Goal: Use online tool/utility: Use online tool/utility

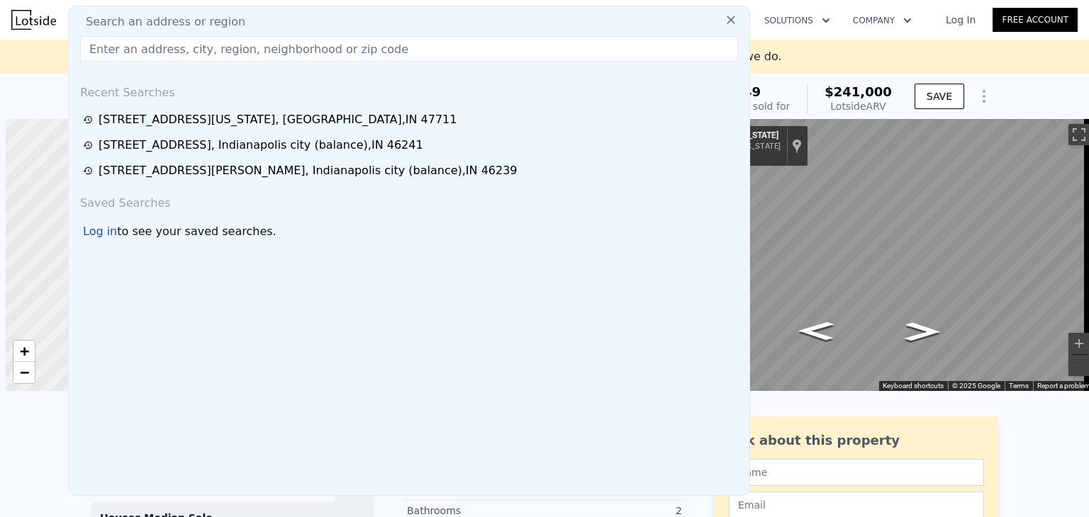
scroll to position [0, 6]
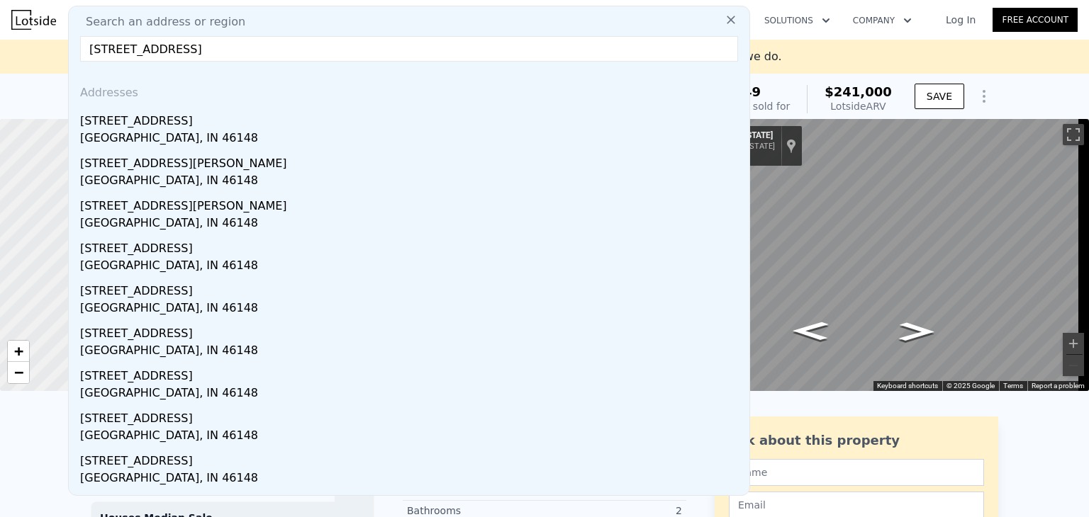
type input "[STREET_ADDRESS]"
click at [132, 133] on div "[GEOGRAPHIC_DATA], IN 46148" at bounding box center [411, 140] width 663 height 20
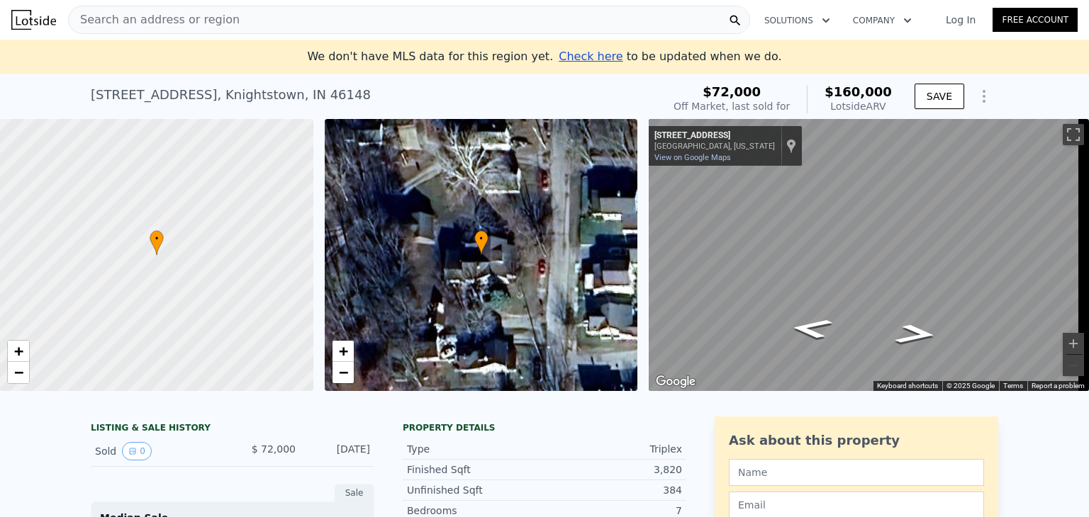
click at [170, 18] on span "Search an address or region" at bounding box center [154, 19] width 171 height 17
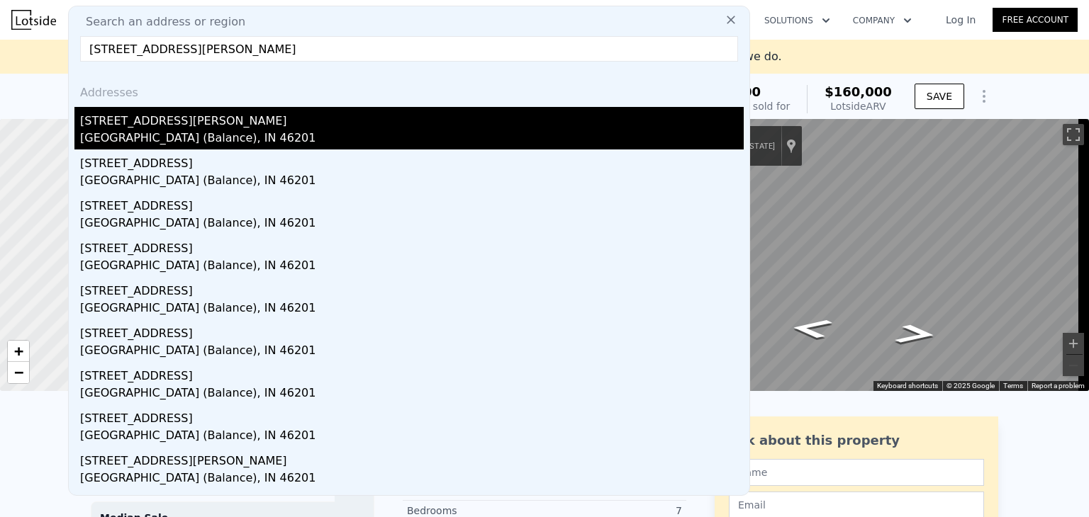
type input "[STREET_ADDRESS][PERSON_NAME]"
click at [130, 128] on div "[STREET_ADDRESS][PERSON_NAME]" at bounding box center [411, 118] width 663 height 23
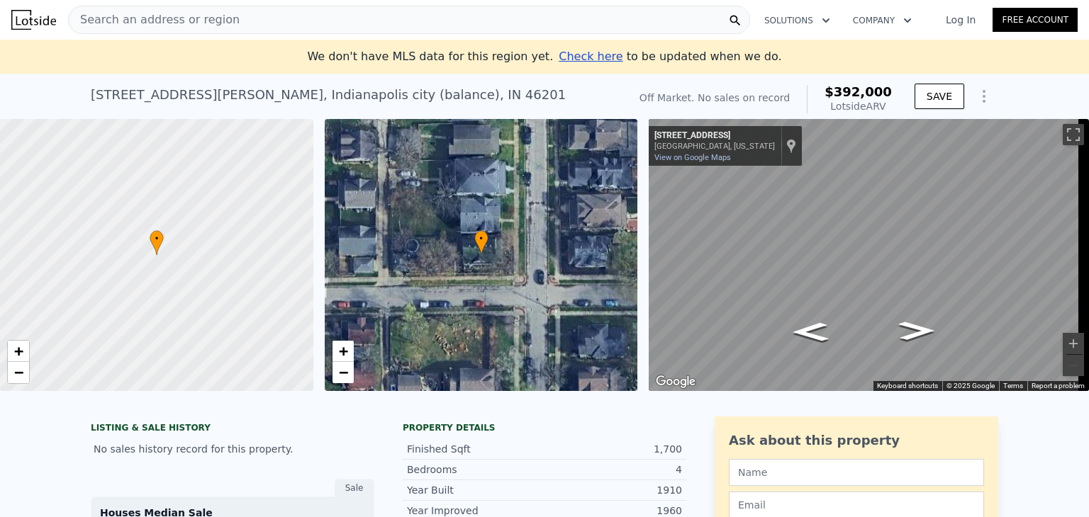
click at [128, 18] on span "Search an address or region" at bounding box center [154, 19] width 171 height 17
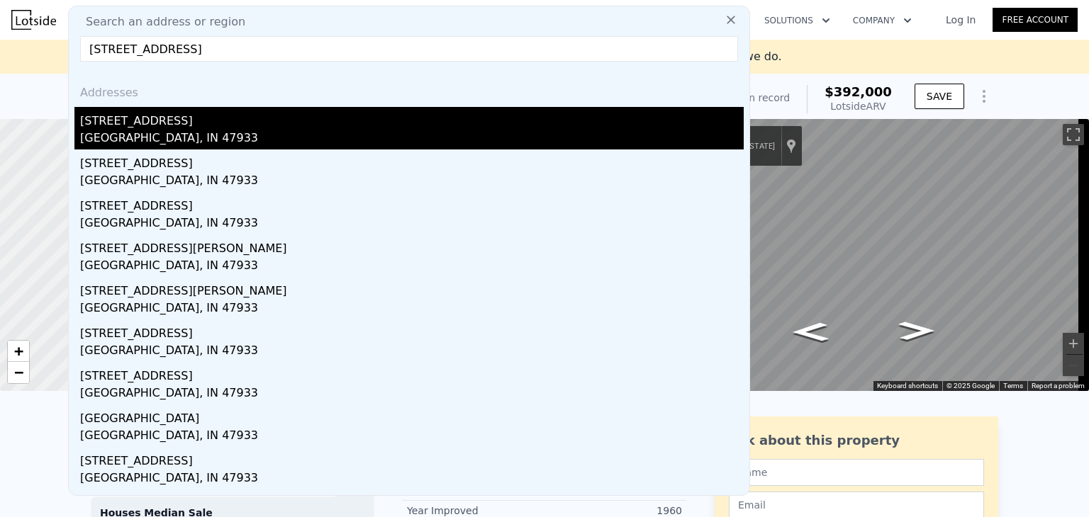
type input "[STREET_ADDRESS]"
click at [120, 134] on div "[GEOGRAPHIC_DATA], IN 47933" at bounding box center [411, 140] width 663 height 20
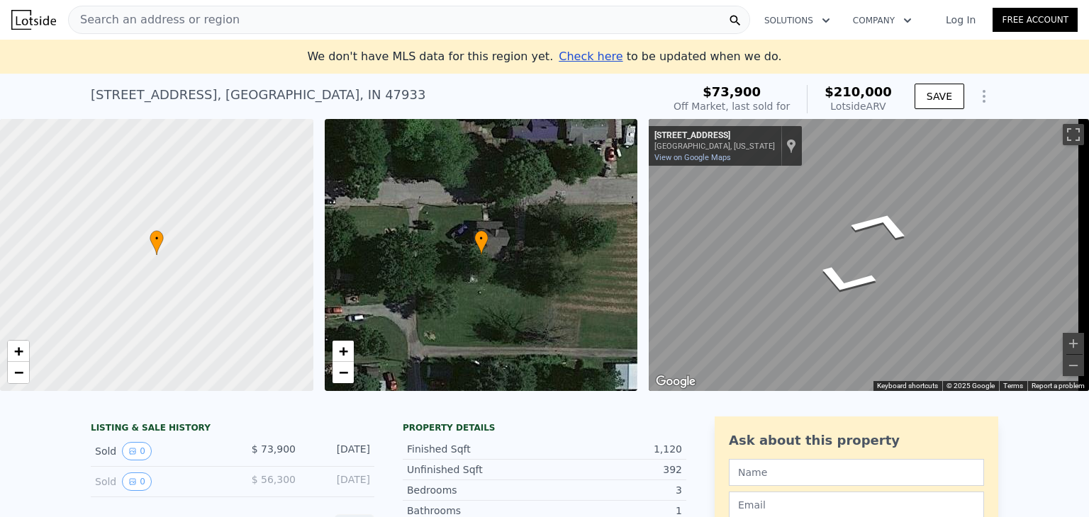
click at [757, 163] on div "← Move left → Move right ↑ Move up ↓ Move down + Zoom in - Zoom out [STREET_ADD…" at bounding box center [869, 255] width 440 height 272
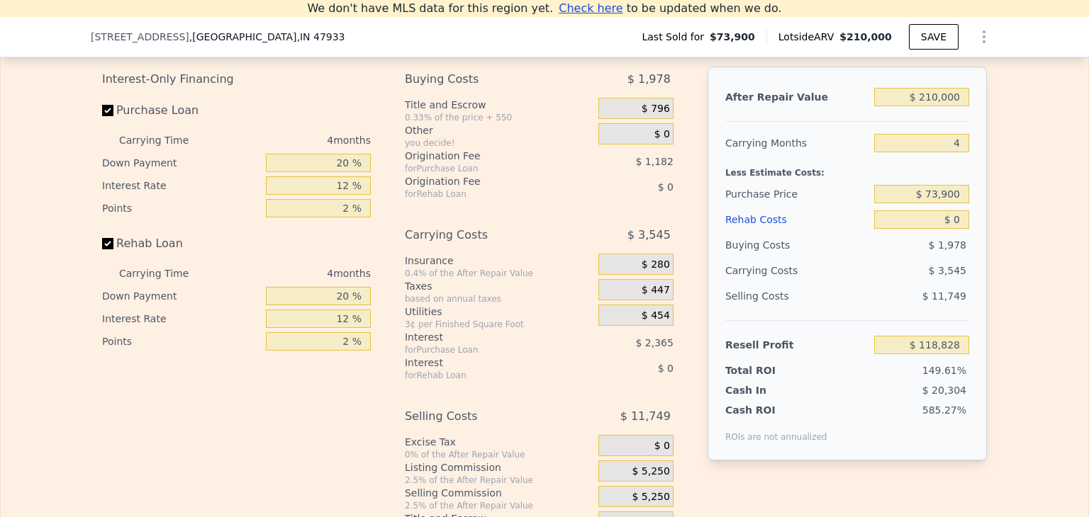
scroll to position [2118, 0]
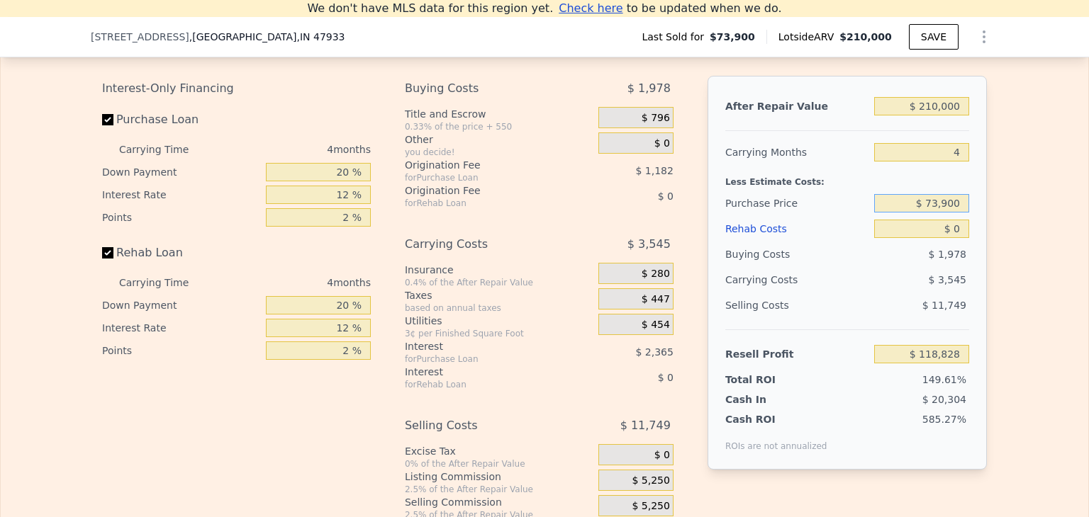
click at [951, 213] on input "$ 73,900" at bounding box center [921, 203] width 95 height 18
type input "$ 60,000"
type input "$ 133,440"
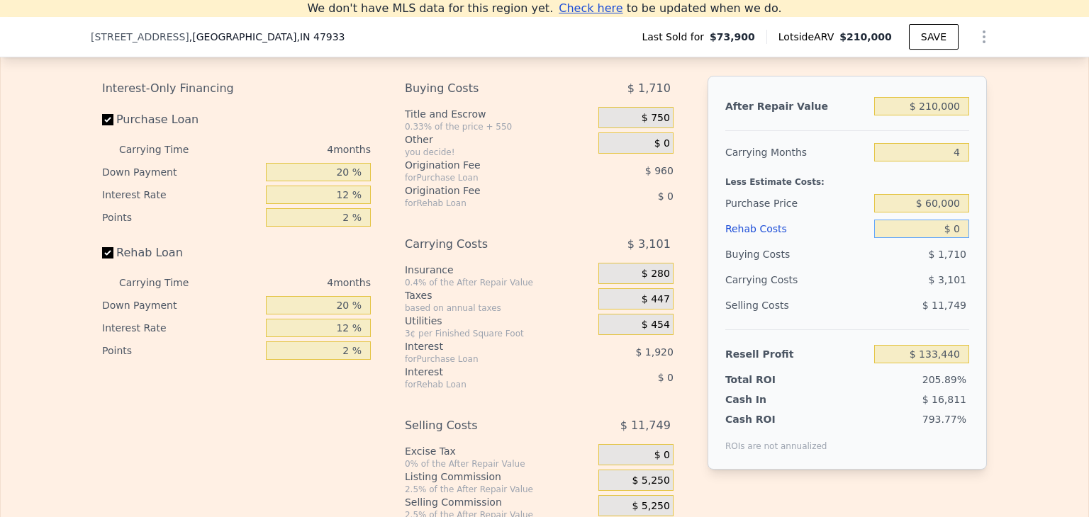
click at [958, 238] on input "$ 0" at bounding box center [921, 229] width 95 height 18
type input "$ 60,000"
type input "$ 55,948"
click at [984, 264] on div "Edit the assumptions in yellow boxes. Input profit to calculate an offer price.…" at bounding box center [544, 282] width 907 height 527
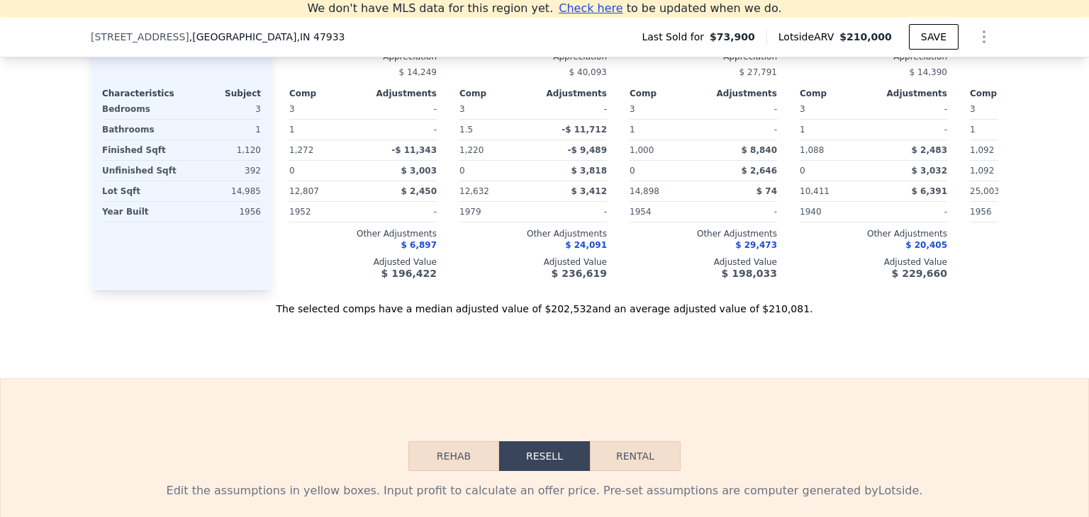
scroll to position [9, 0]
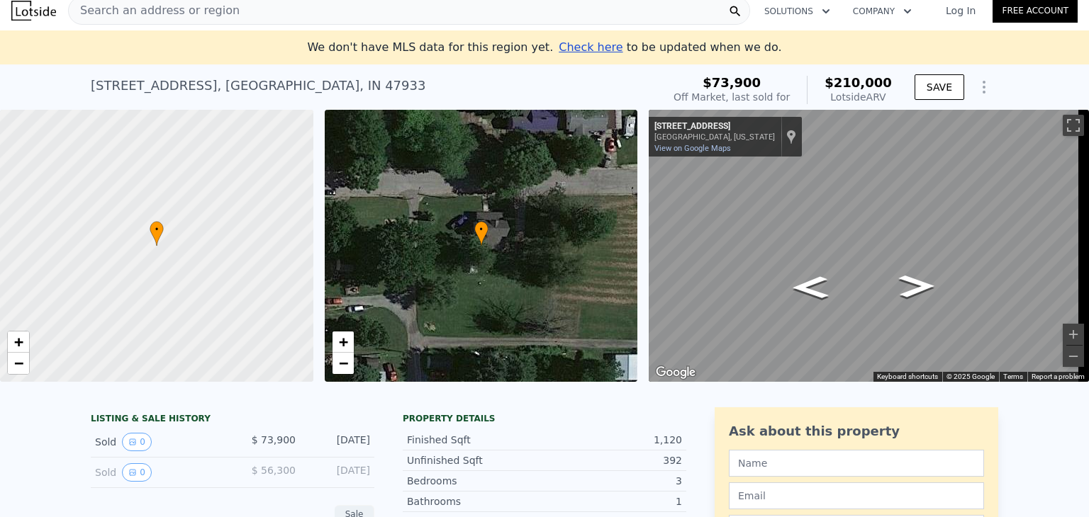
type input "$ 0"
type input "$ 118,828"
click at [135, 14] on span "Search an address or region" at bounding box center [154, 10] width 171 height 17
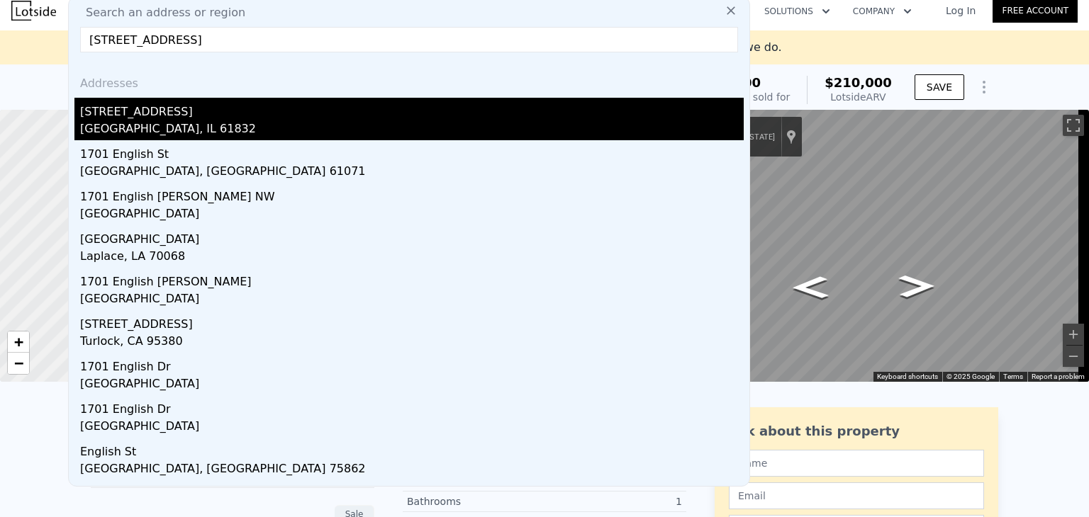
type input "[STREET_ADDRESS]"
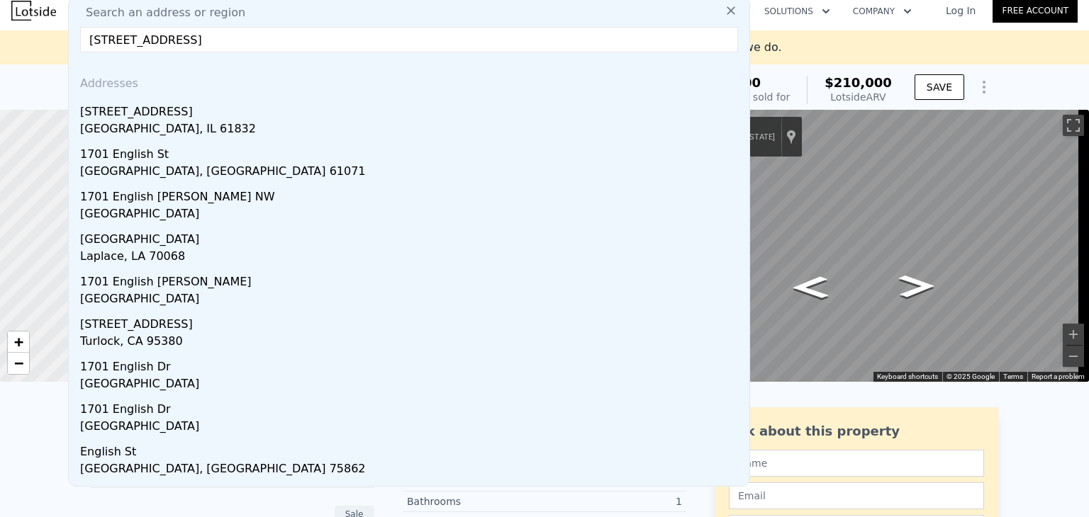
click at [106, 120] on div "[STREET_ADDRESS]" at bounding box center [411, 119] width 663 height 43
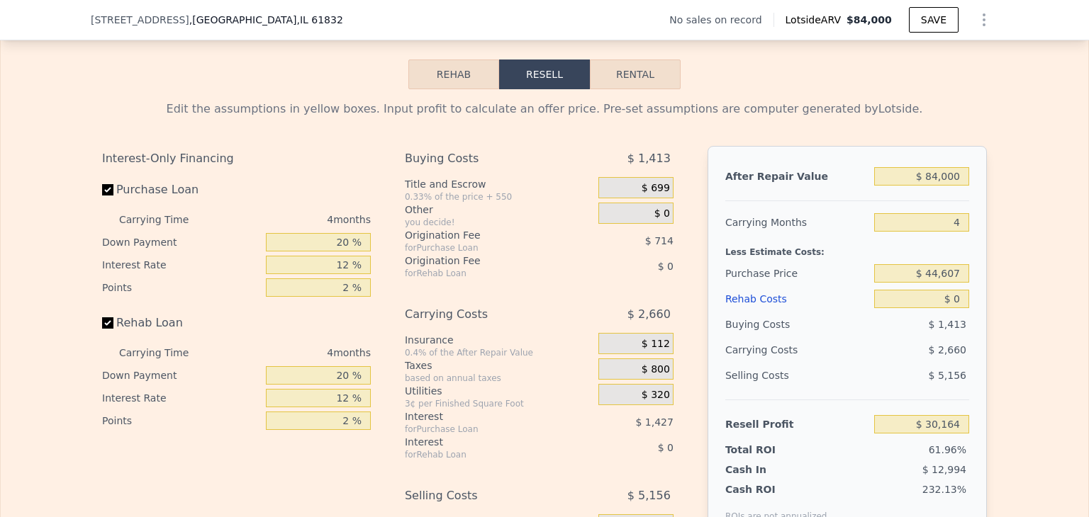
scroll to position [1904, 0]
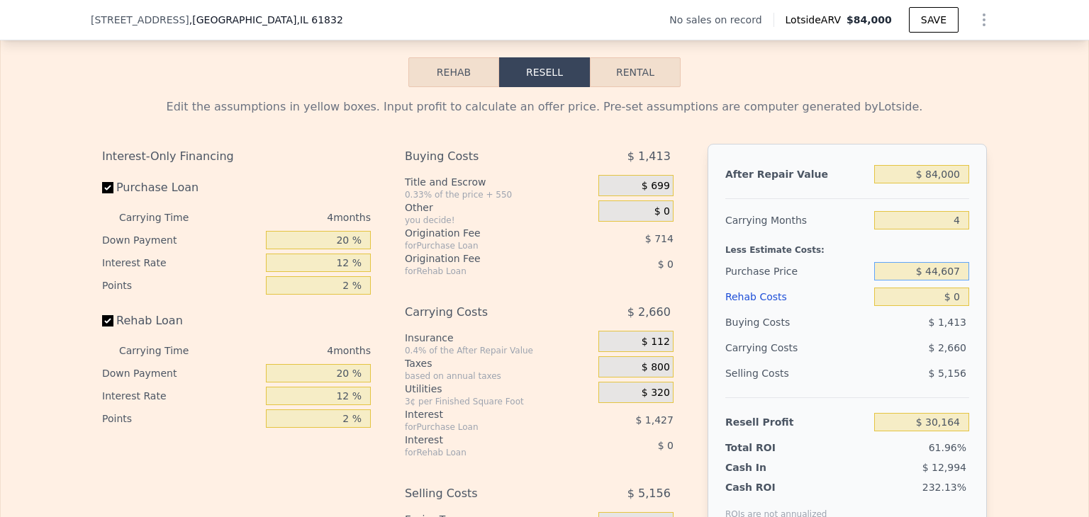
click at [953, 281] on input "$ 44,607" at bounding box center [921, 271] width 95 height 18
type input "$ 20,000"
click at [964, 336] on div "After Repair Value $ 84,000 Carrying Months 4 Less Estimate Costs: Purchase Pri…" at bounding box center [846, 341] width 279 height 394
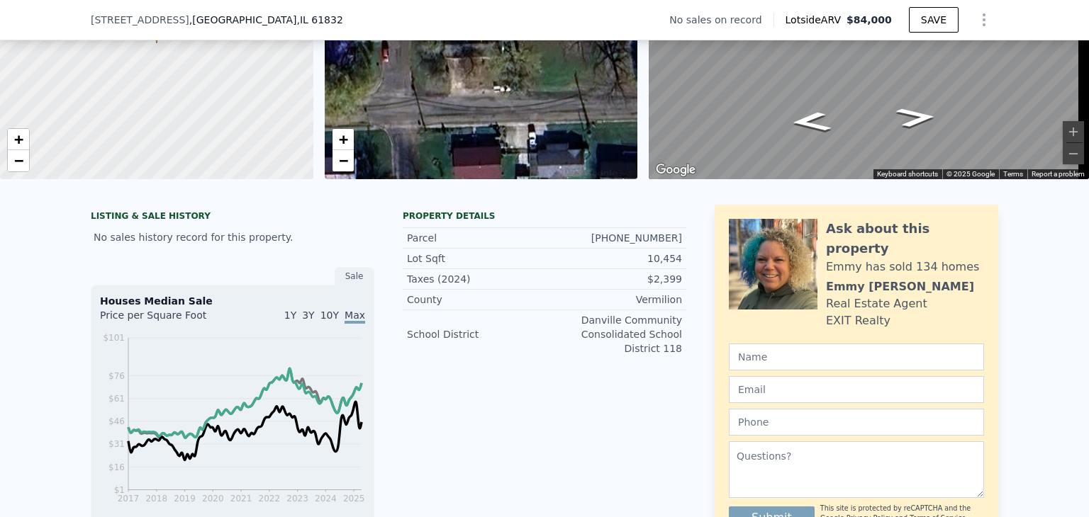
scroll to position [0, 0]
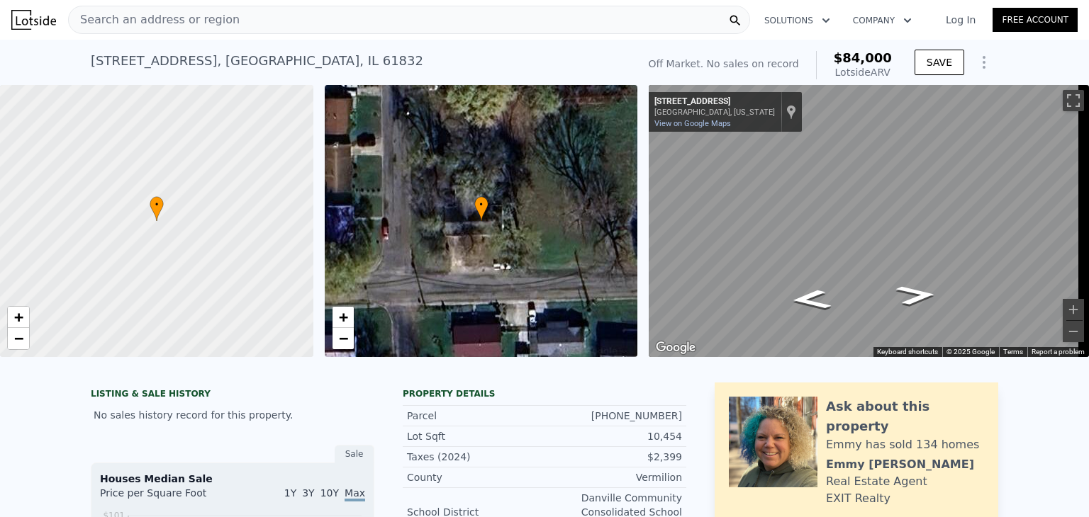
type input "$ 30,164"
click at [134, 16] on span "Search an address or region" at bounding box center [154, 19] width 171 height 17
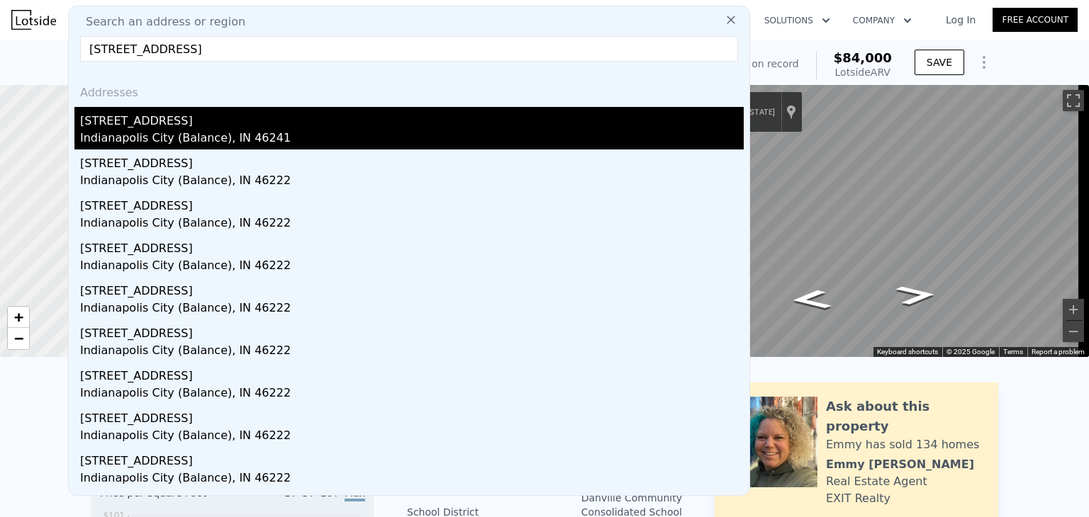
type input "[STREET_ADDRESS]"
click at [147, 130] on div "Indianapolis City (Balance), IN 46241" at bounding box center [411, 140] width 663 height 20
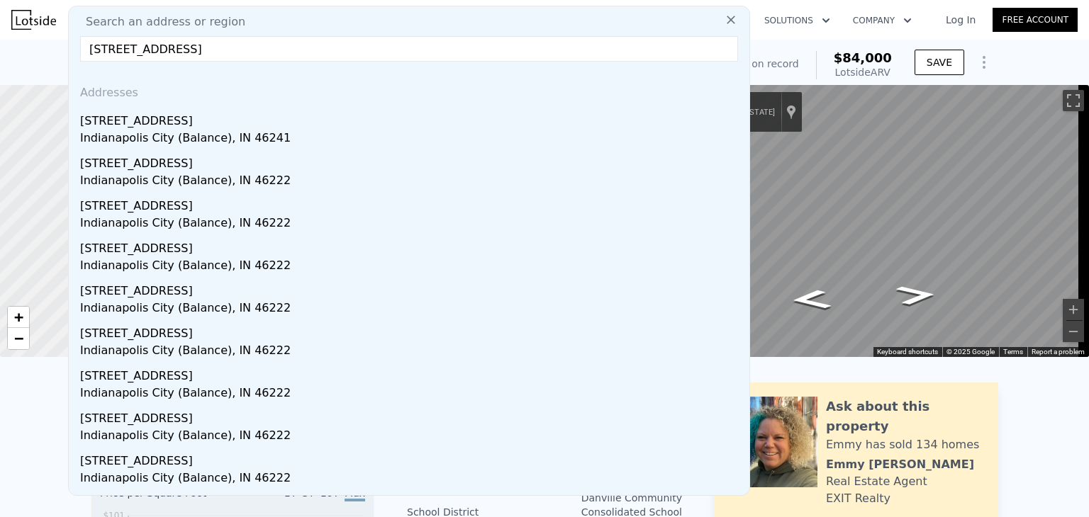
type input "1"
type input "878"
type input "1248"
type input "4835"
type input "13800"
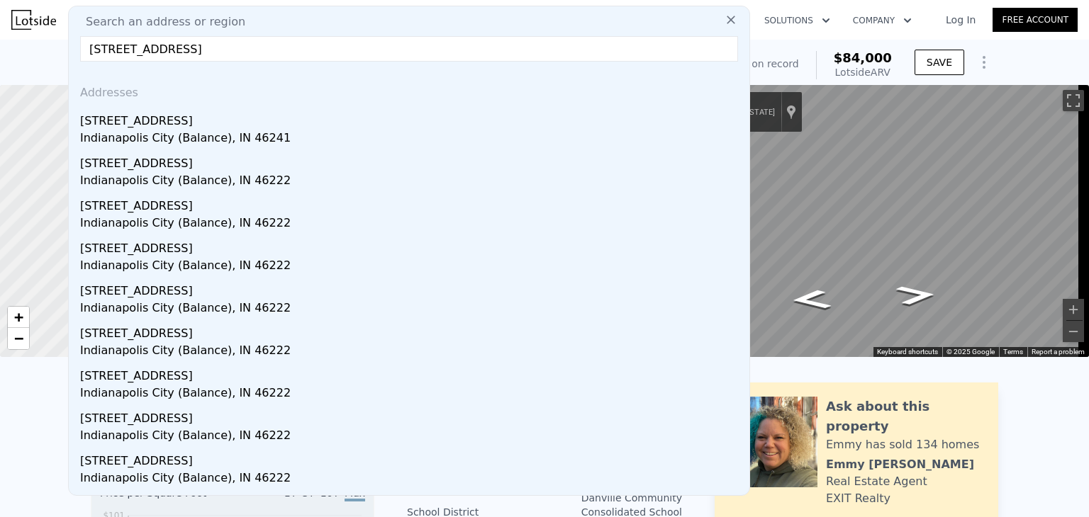
type input "$ 184,000"
type input "$ 76,745"
